Goal: Task Accomplishment & Management: Manage account settings

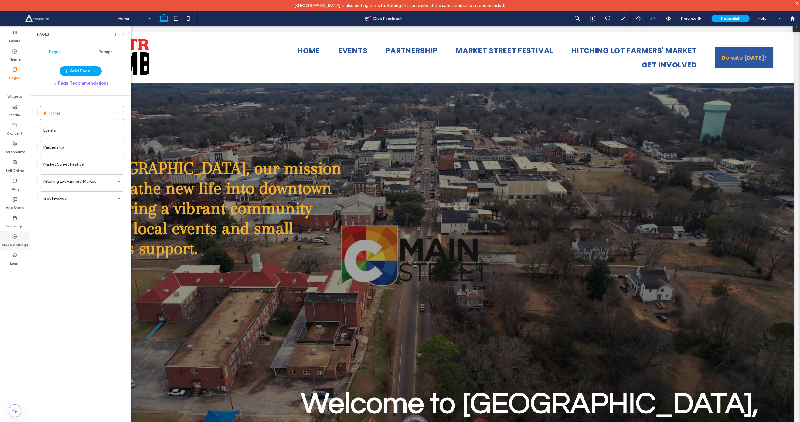
drag, startPoint x: 32, startPoint y: 235, endPoint x: 27, endPoint y: 237, distance: 4.4
click at [31, 236] on div "Home Events Partnership Market Street Festival Hitching Lot Farmers' Market Get…" at bounding box center [80, 263] width 101 height 334
click at [23, 239] on label "SEO & Settings" at bounding box center [15, 243] width 26 height 9
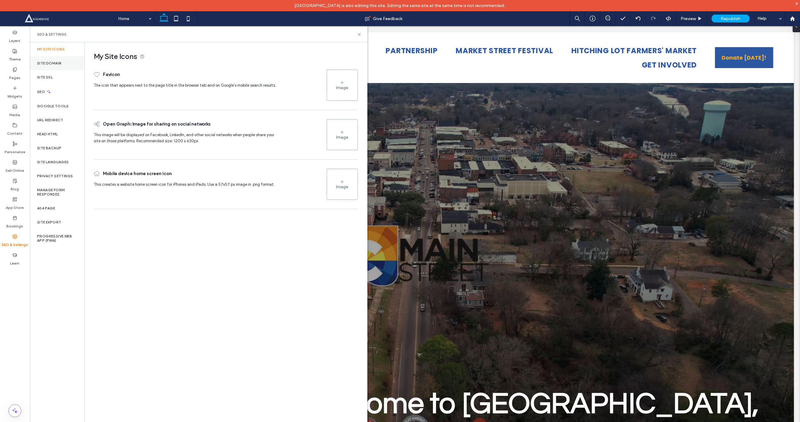
click at [60, 63] on label "Site Domain" at bounding box center [49, 63] width 24 height 4
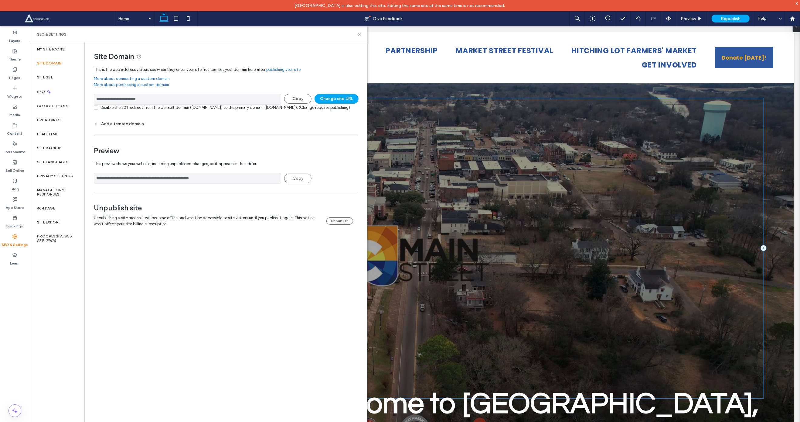
click at [346, 227] on div "Unpublishing a site means it will become offline and won't be accessible to sit…" at bounding box center [223, 221] width 259 height 12
click at [347, 224] on button "Unpublish" at bounding box center [339, 220] width 27 height 7
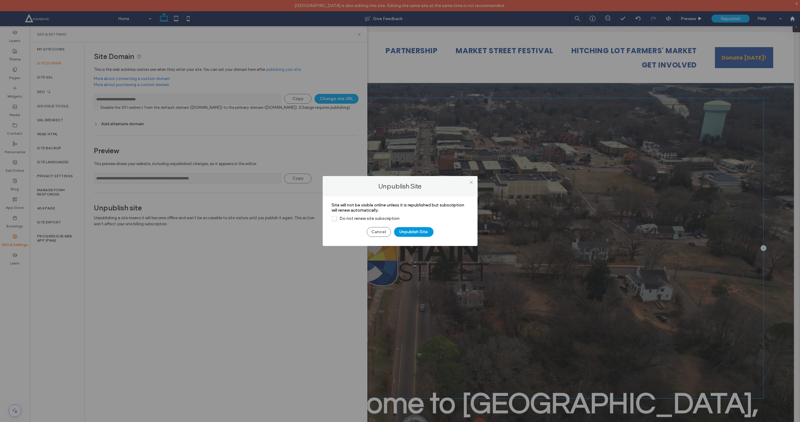
click at [401, 232] on button "Unpublish Site" at bounding box center [413, 232] width 39 height 10
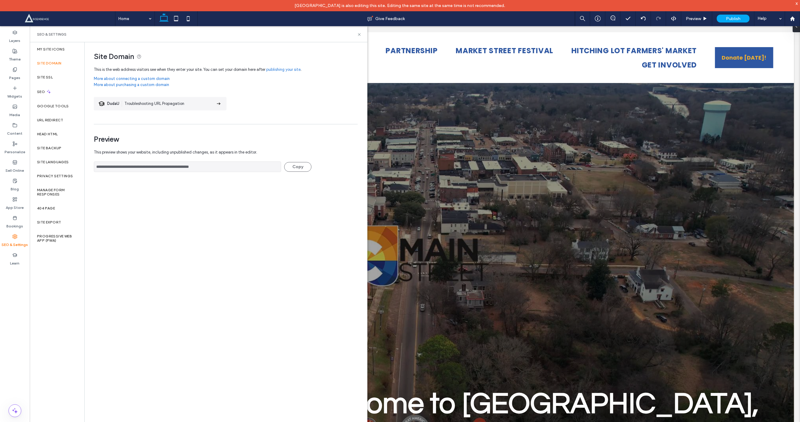
drag, startPoint x: 796, startPoint y: 4, endPoint x: 780, endPoint y: 2, distance: 16.2
click at [797, 4] on div "x" at bounding box center [797, 3] width 3 height 5
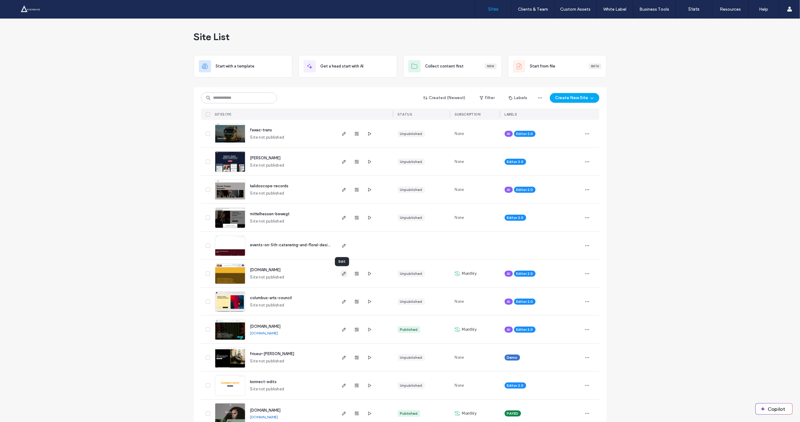
click at [344, 275] on icon "button" at bounding box center [344, 273] width 5 height 5
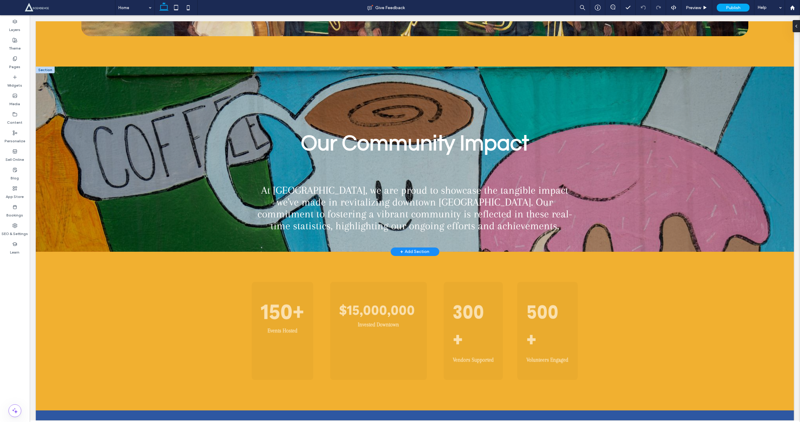
scroll to position [1115, 0]
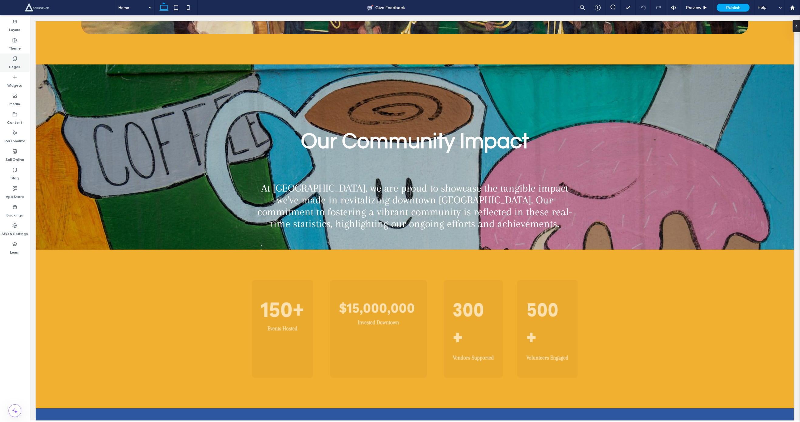
click at [18, 60] on div "Pages" at bounding box center [15, 62] width 30 height 19
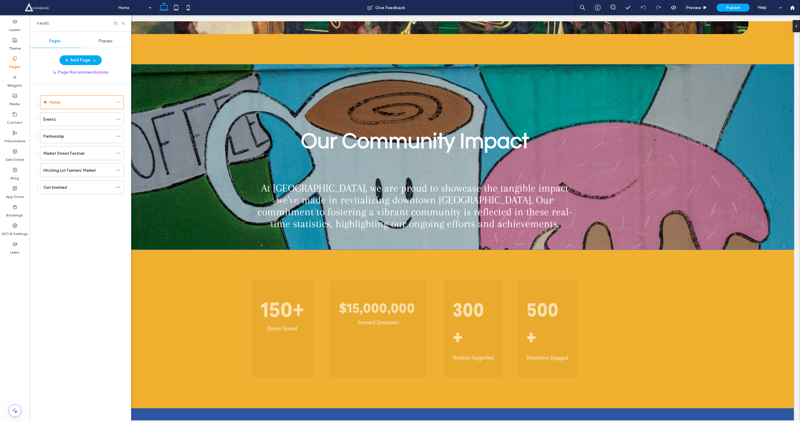
click at [76, 122] on div "Events" at bounding box center [78, 118] width 70 height 13
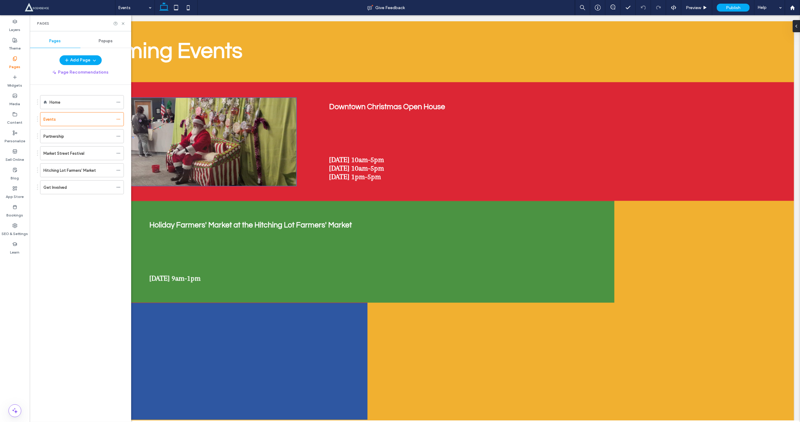
scroll to position [1264, 0]
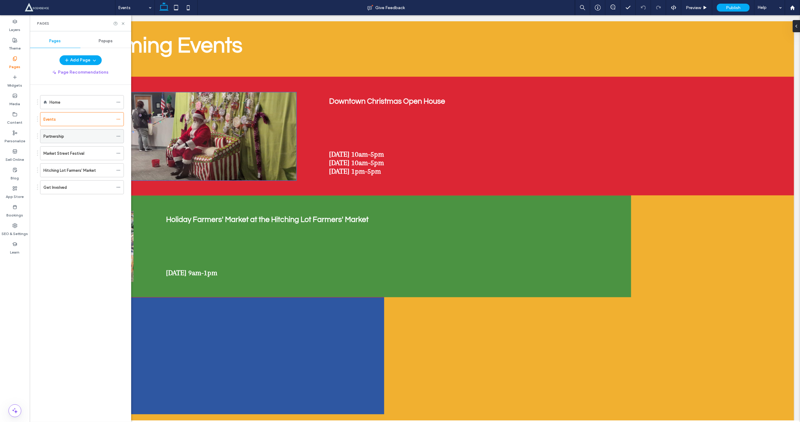
click at [60, 137] on label "Partnership" at bounding box center [53, 136] width 21 height 11
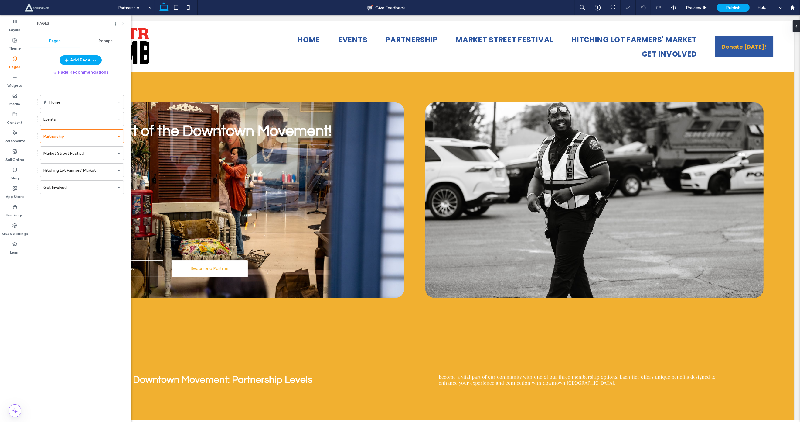
click at [123, 23] on icon at bounding box center [123, 23] width 5 height 5
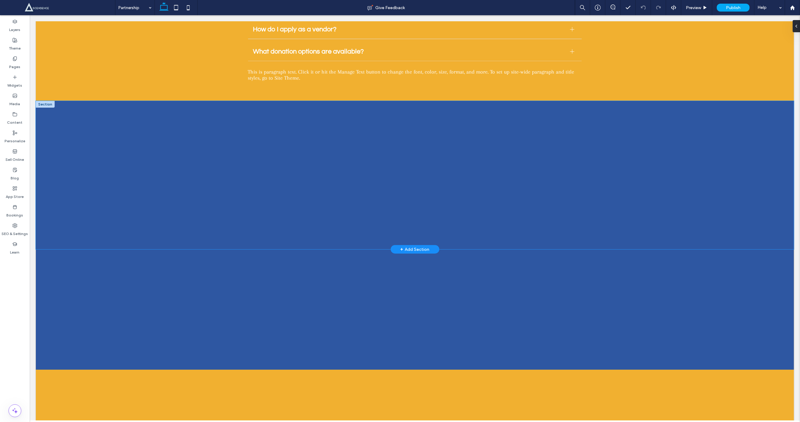
scroll to position [1461, 0]
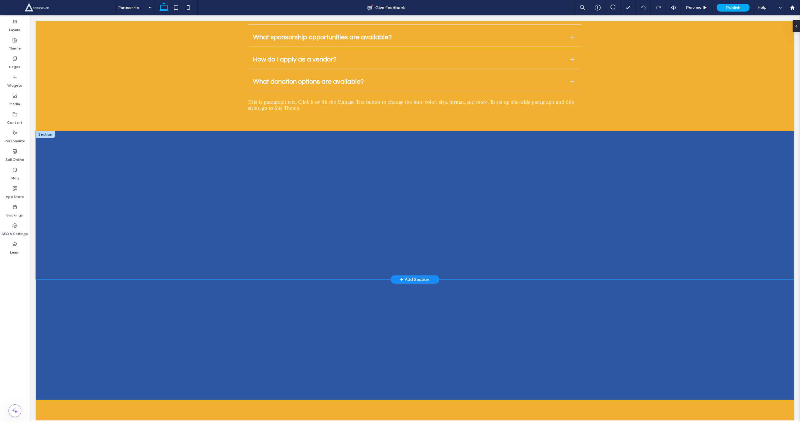
click at [227, 224] on div at bounding box center [415, 205] width 758 height 148
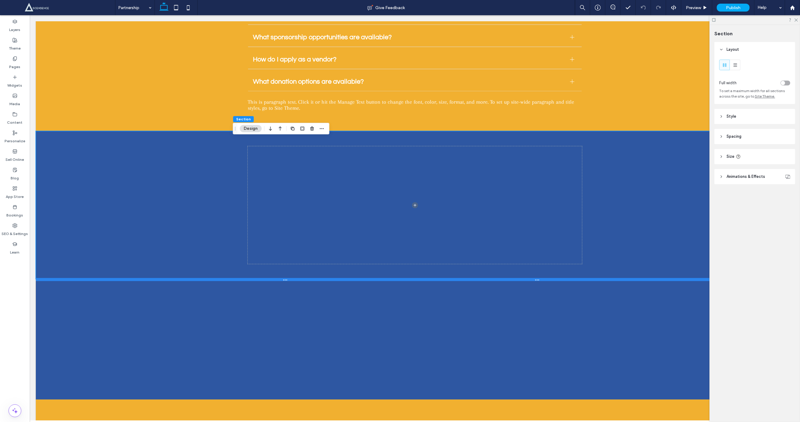
click at [245, 281] on div at bounding box center [415, 279] width 759 height 3
type input "***"
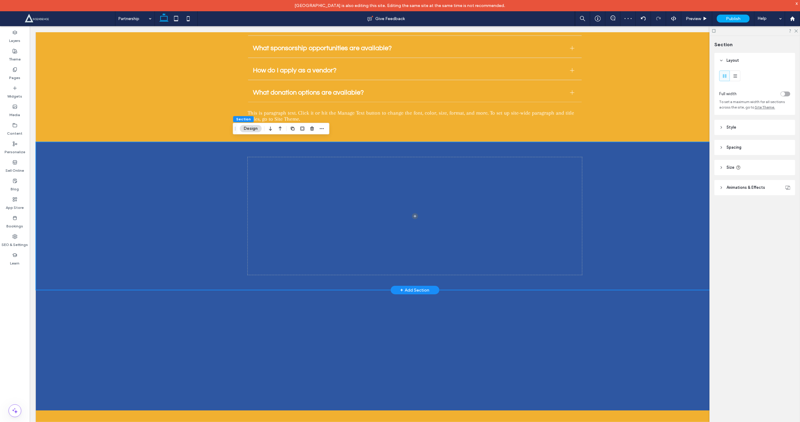
click at [22, 239] on label "SEO & Settings" at bounding box center [15, 243] width 26 height 9
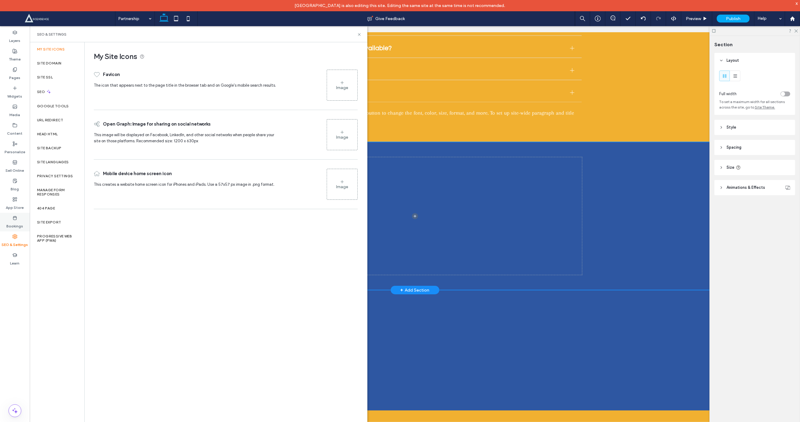
click at [14, 223] on label "Bookings" at bounding box center [15, 224] width 17 height 9
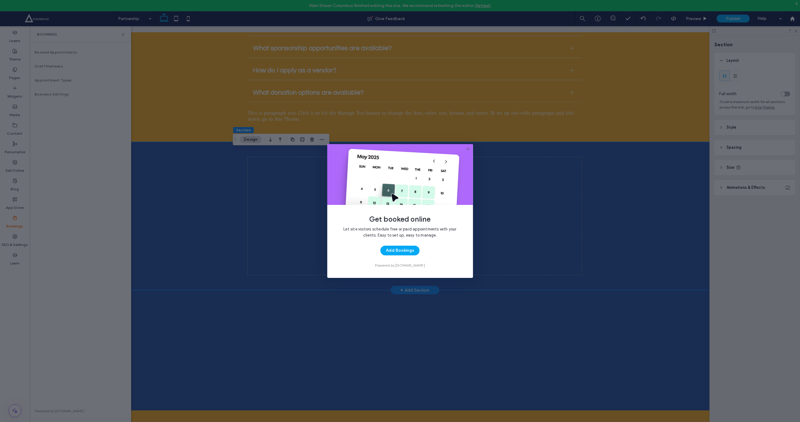
drag, startPoint x: 467, startPoint y: 149, endPoint x: 438, endPoint y: 123, distance: 39.4
click at [467, 149] on icon at bounding box center [468, 148] width 5 height 5
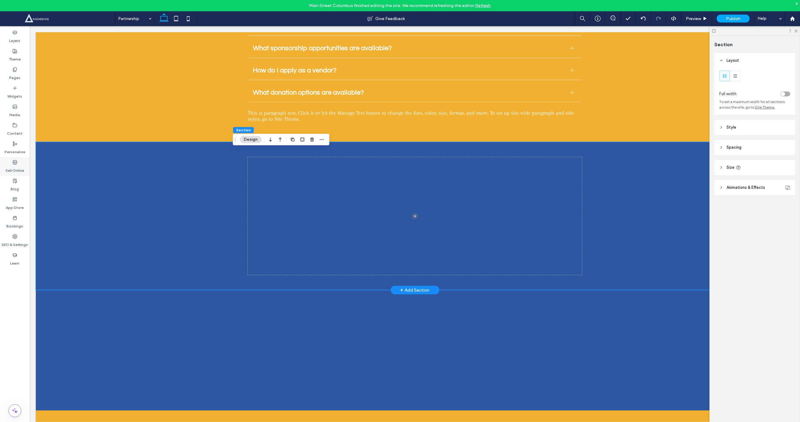
click at [16, 171] on label "Sell Online" at bounding box center [15, 169] width 19 height 9
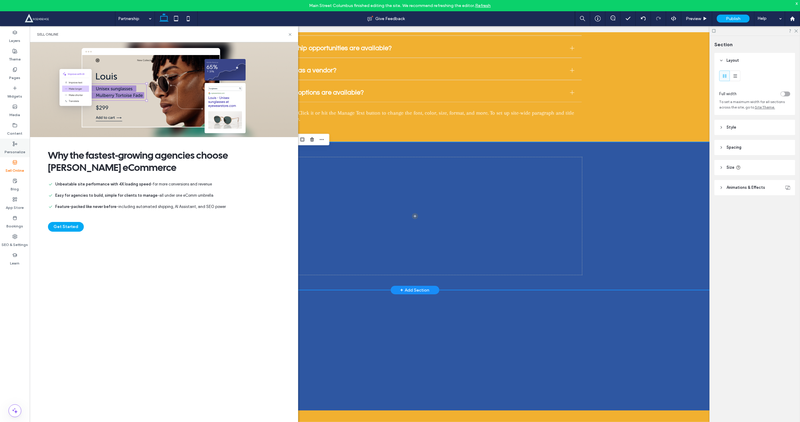
click at [11, 147] on label "Personalize" at bounding box center [15, 150] width 21 height 9
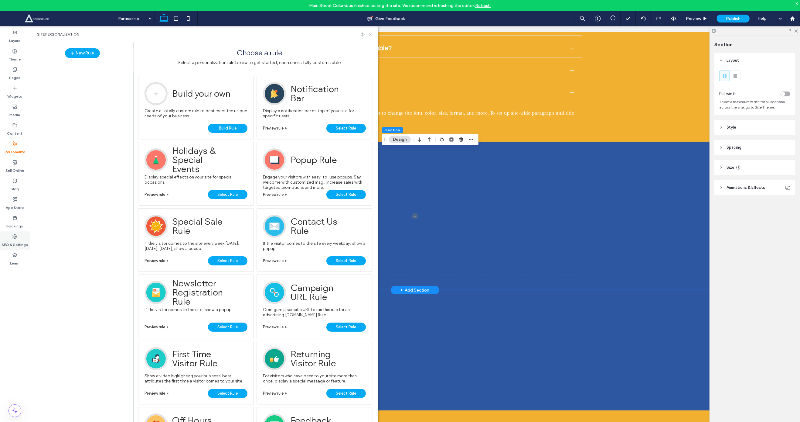
click at [21, 239] on label "SEO & Settings" at bounding box center [15, 243] width 26 height 9
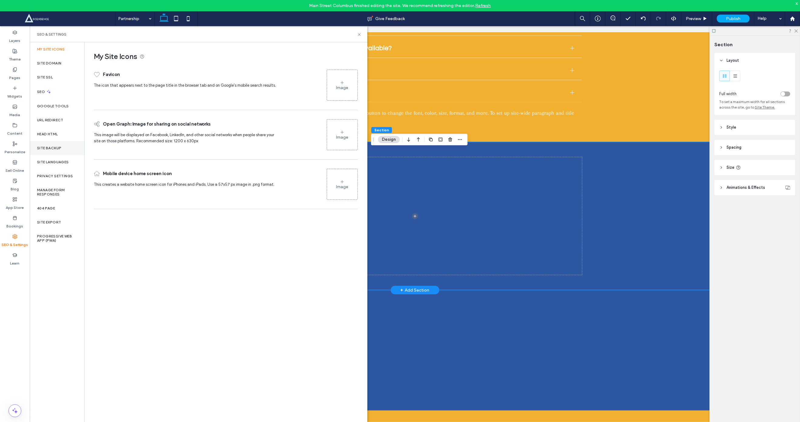
click at [50, 146] on label "Site Backup" at bounding box center [49, 148] width 24 height 4
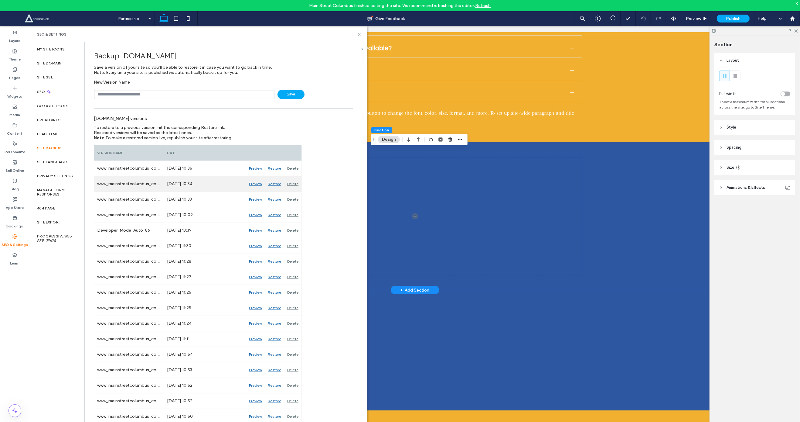
click at [258, 184] on div "Preview" at bounding box center [255, 183] width 19 height 15
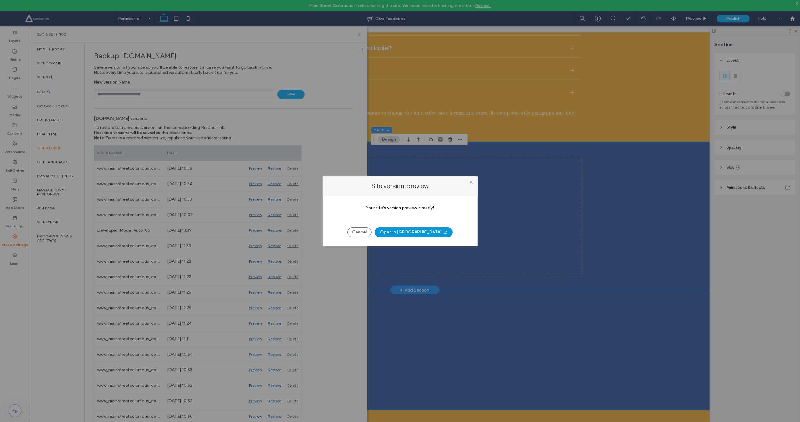
click at [414, 232] on button "Open in New Tab" at bounding box center [414, 232] width 78 height 10
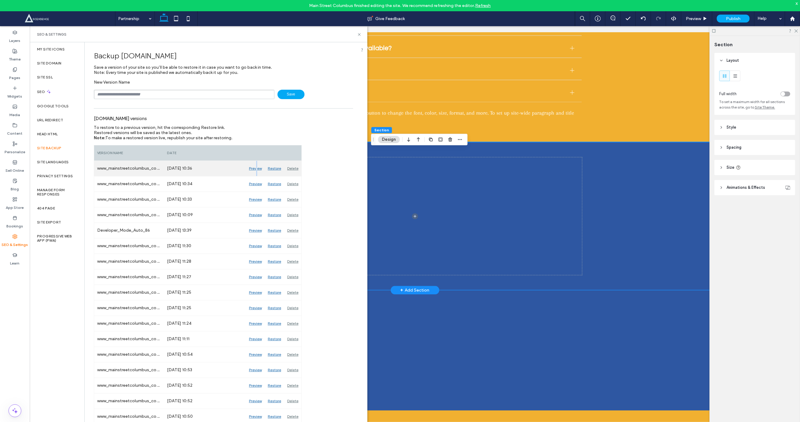
click at [256, 168] on div "Preview" at bounding box center [255, 168] width 19 height 15
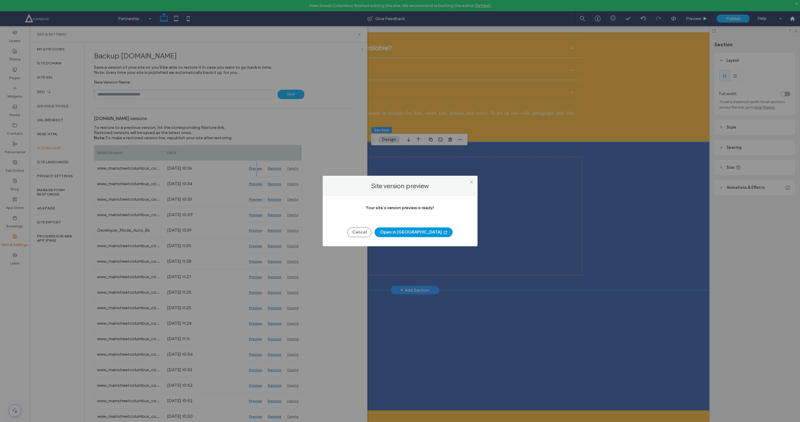
click at [416, 236] on button "Open in New Tab" at bounding box center [414, 232] width 78 height 10
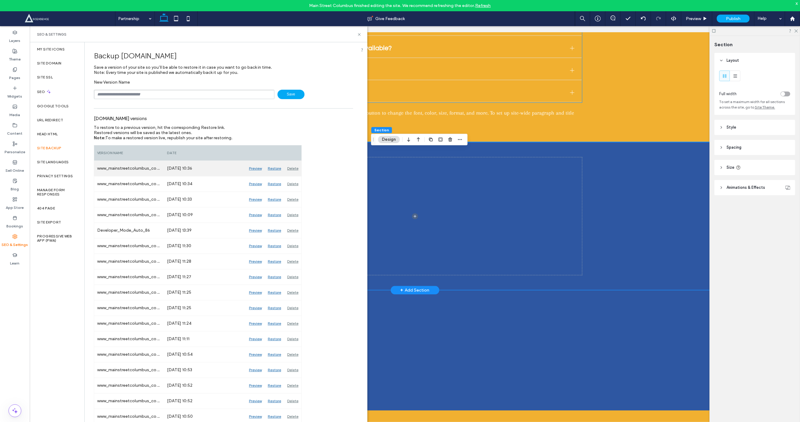
click at [272, 167] on div "Restore" at bounding box center [274, 168] width 19 height 15
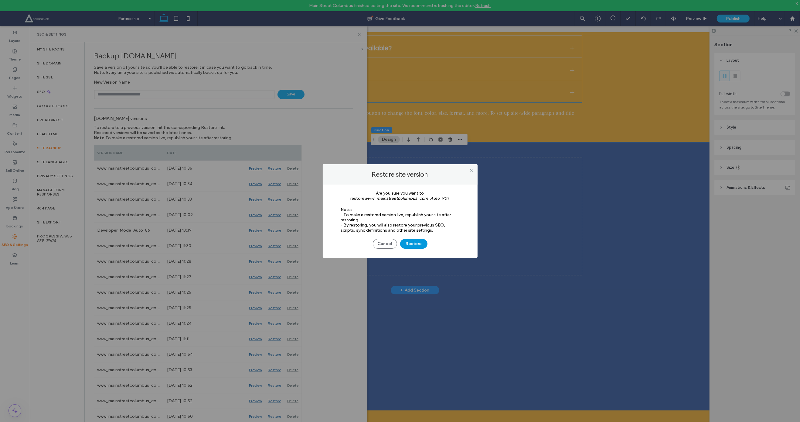
click at [417, 246] on button "Restore" at bounding box center [413, 244] width 27 height 10
